Goal: Obtain resource: Obtain resource

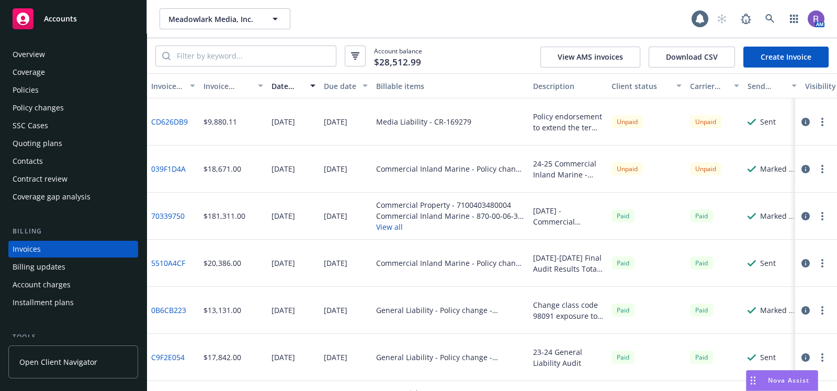
scroll to position [37, 0]
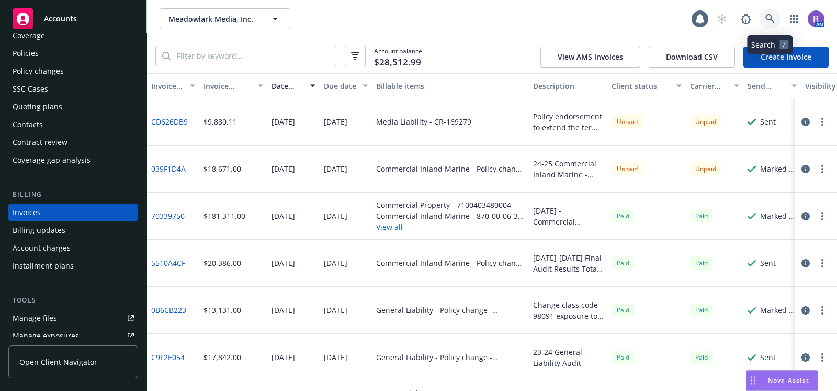
click at [768, 18] on icon at bounding box center [769, 18] width 9 height 9
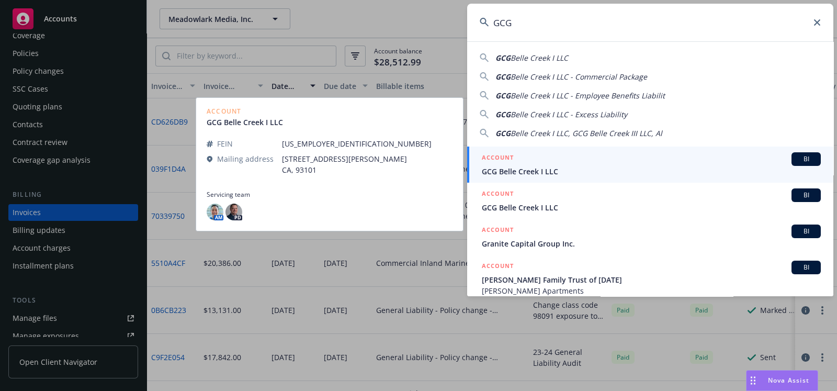
type input "GCG"
click at [549, 158] on div "ACCOUNT BI" at bounding box center [651, 159] width 339 height 14
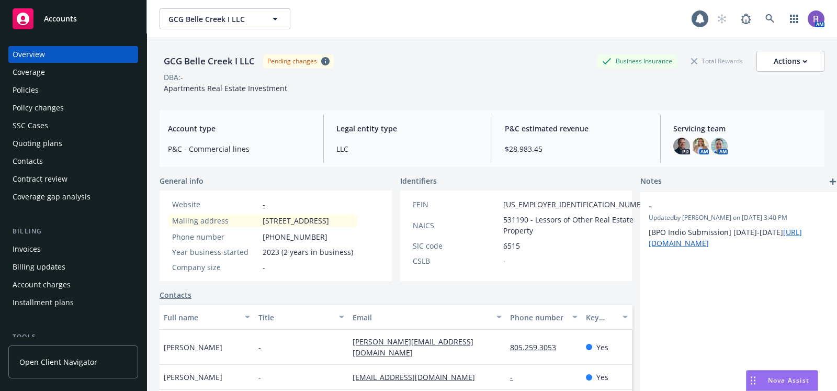
click at [34, 255] on div "Invoices" at bounding box center [27, 249] width 28 height 17
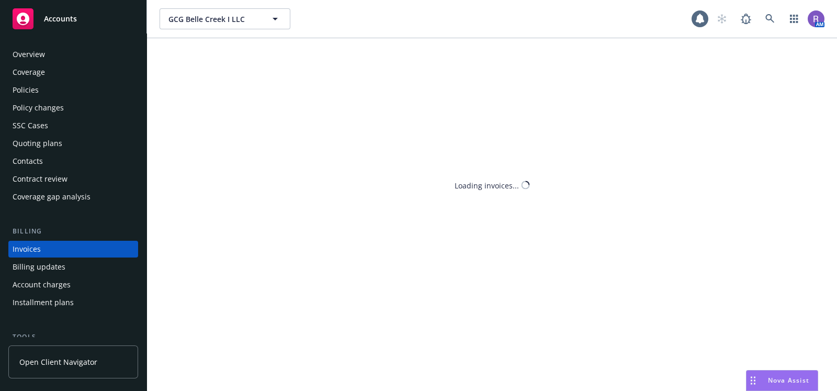
scroll to position [37, 0]
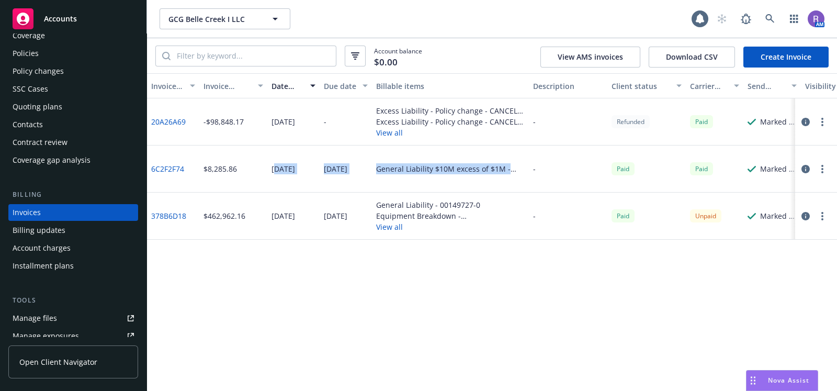
drag, startPoint x: 275, startPoint y: 170, endPoint x: 374, endPoint y: 181, distance: 99.5
click at [374, 181] on div "6C2F2F74 $8,285.86 08/26/2024 08/26/2024 General Liability $10M excess of $1M -…" at bounding box center [536, 168] width 779 height 47
click at [454, 288] on div "Invoice ID Invoice amount Date issued Due date Billable items Description Clien…" at bounding box center [492, 232] width 690 height 318
click at [291, 167] on div "08/26/2024" at bounding box center [284, 168] width 24 height 11
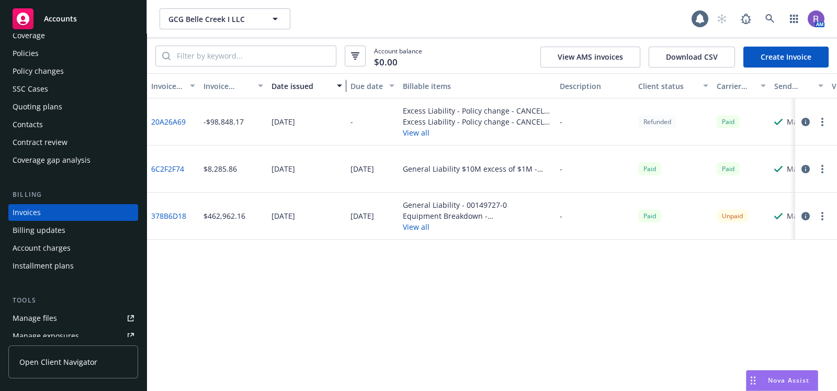
drag, startPoint x: 313, startPoint y: 83, endPoint x: 340, endPoint y: 91, distance: 28.3
click at [340, 91] on div "button" at bounding box center [340, 86] width 5 height 24
click at [167, 171] on link "6C2F2F74" at bounding box center [167, 168] width 33 height 11
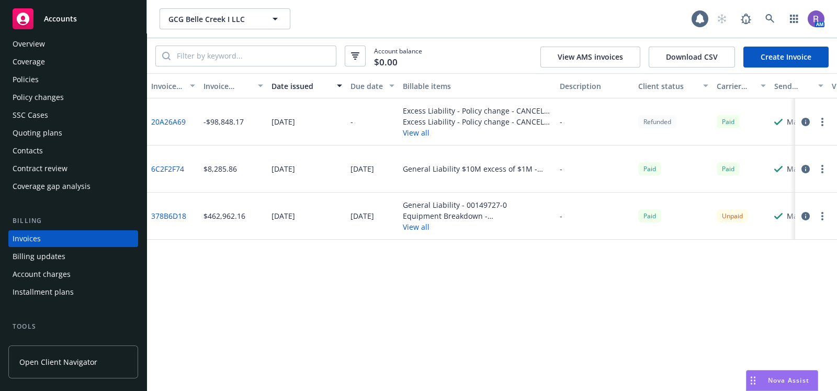
scroll to position [0, 0]
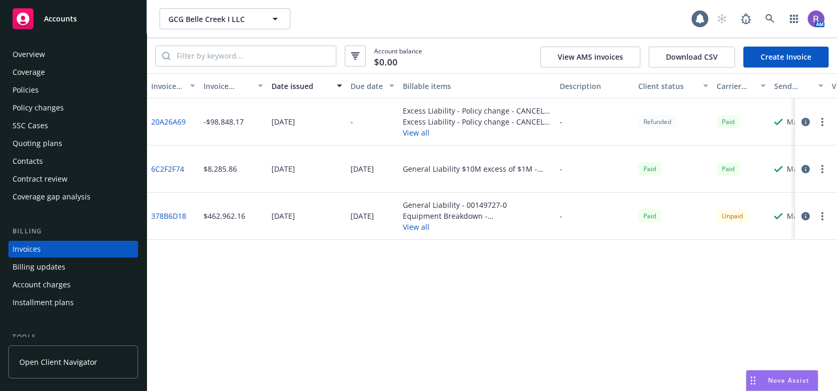
click at [41, 88] on div "Policies" at bounding box center [73, 90] width 121 height 17
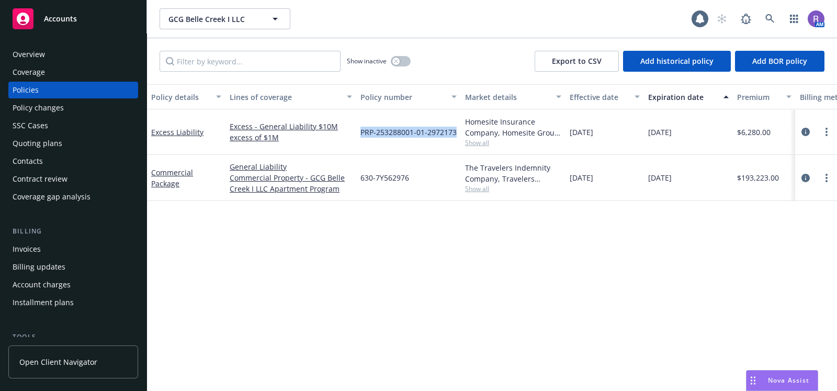
drag, startPoint x: 362, startPoint y: 132, endPoint x: 458, endPoint y: 140, distance: 96.5
click at [458, 140] on div "PRP-253288001-01-2972173" at bounding box center [408, 132] width 105 height 46
copy span "PRP-253288001-01-2972173"
click at [801, 132] on icon "circleInformation" at bounding box center [805, 132] width 8 height 8
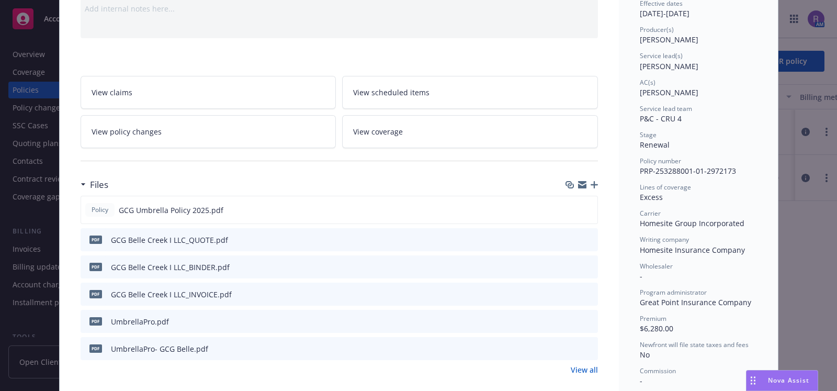
scroll to position [375, 0]
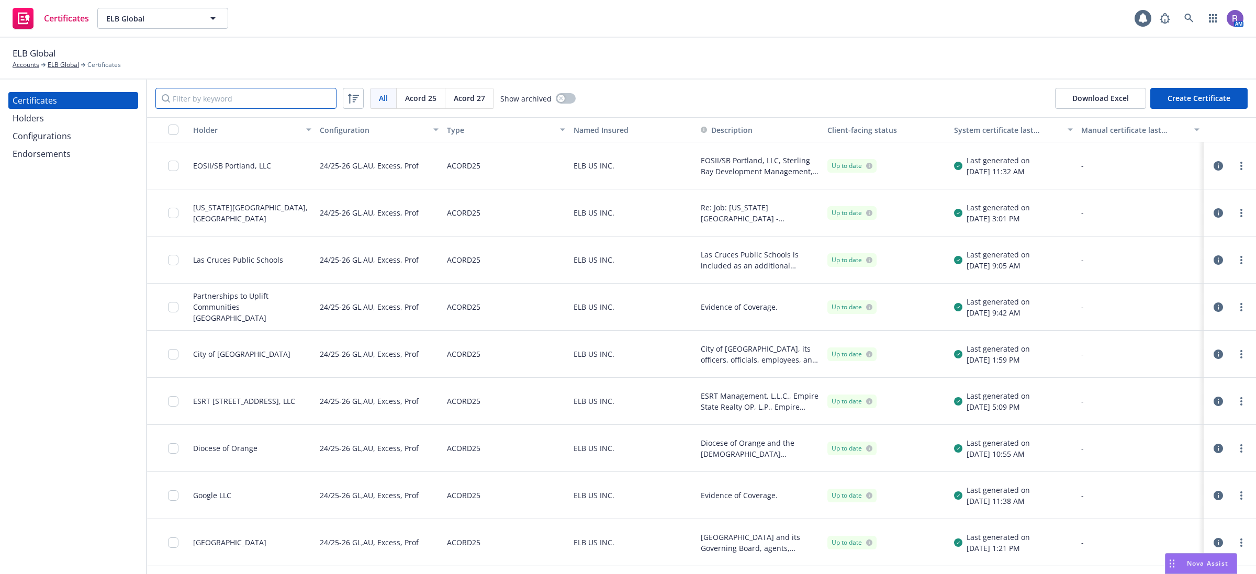
click at [240, 103] on input "Filter by keyword" at bounding box center [245, 98] width 181 height 21
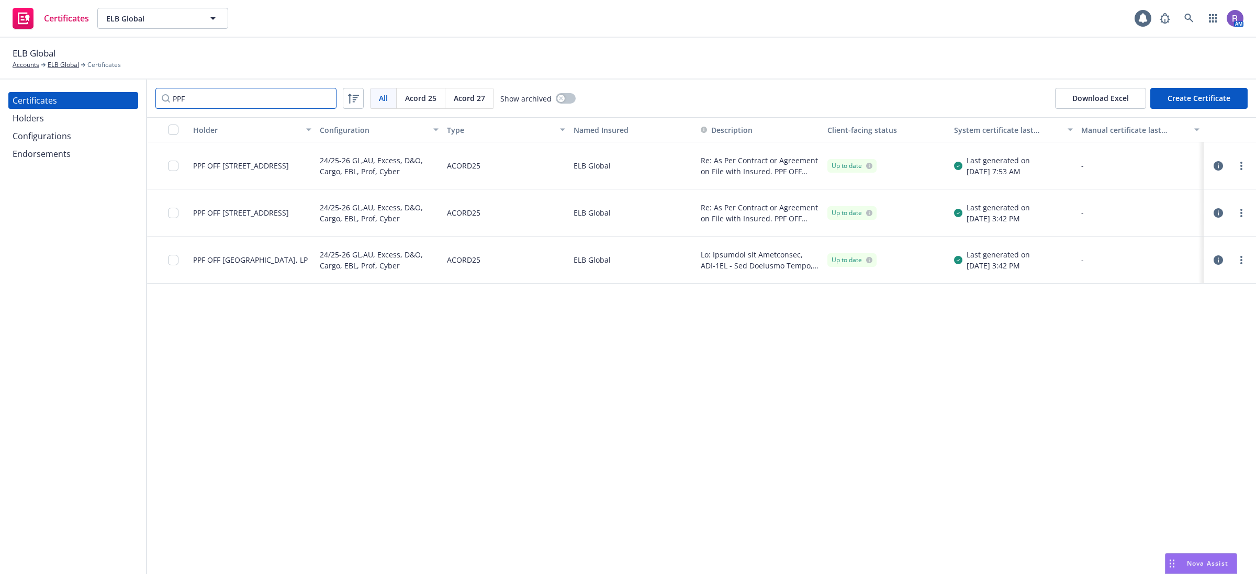
type input "PPF"
click at [1219, 165] on icon "button" at bounding box center [1217, 165] width 9 height 9
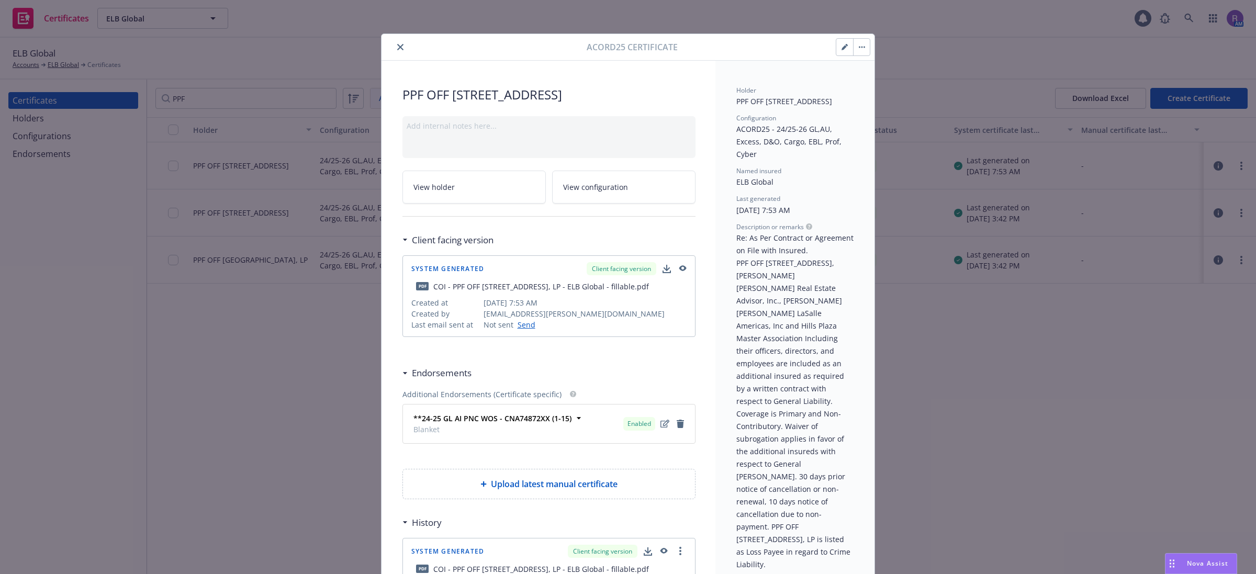
click at [681, 268] on icon "button" at bounding box center [682, 268] width 7 height 6
